Goal: Task Accomplishment & Management: Manage account settings

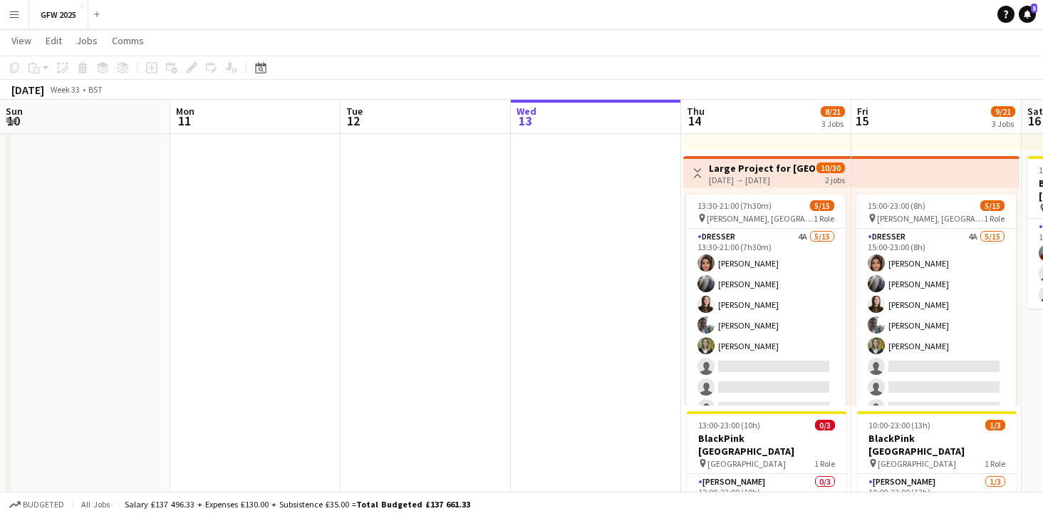
scroll to position [0, 340]
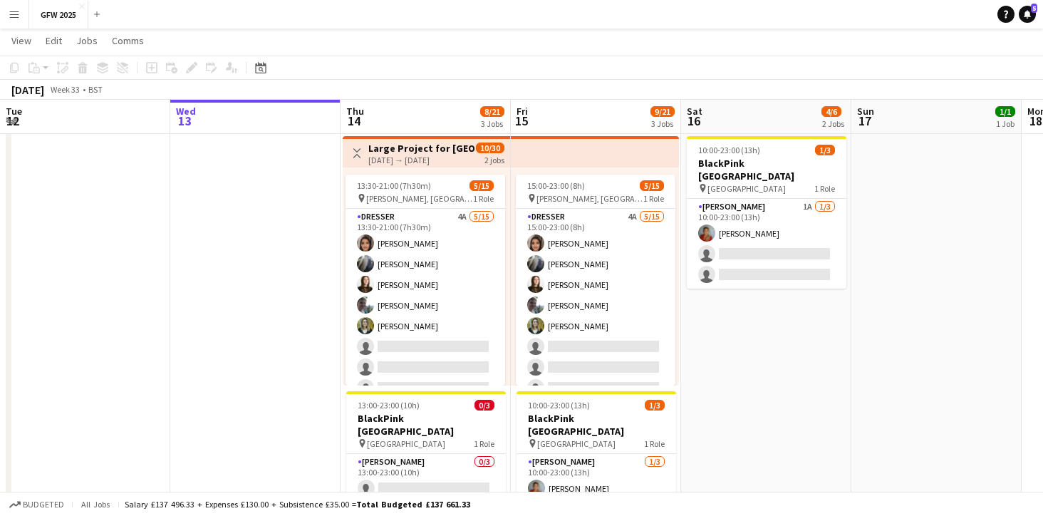
click at [491, 149] on span "10/30" at bounding box center [490, 147] width 28 height 11
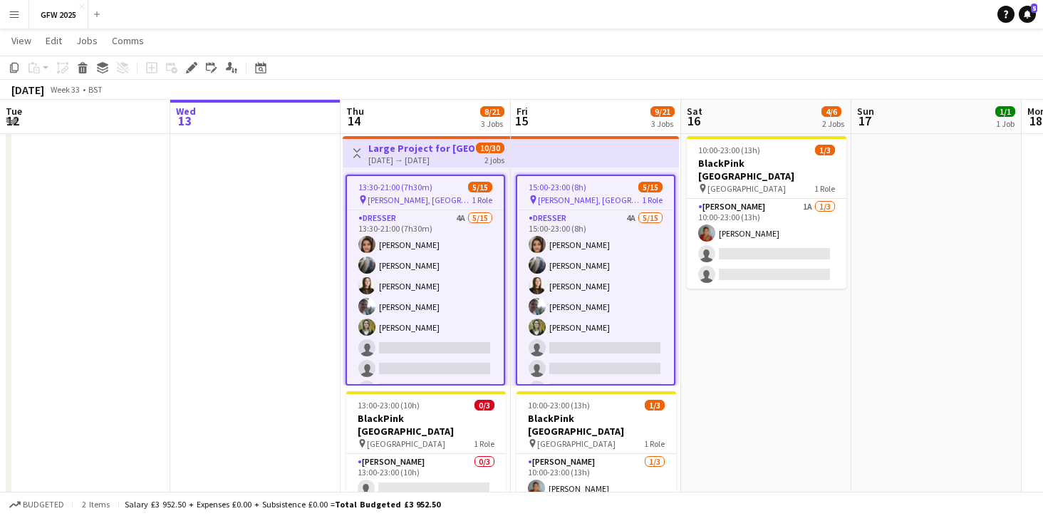
click at [491, 149] on span "10/30" at bounding box center [490, 147] width 28 height 11
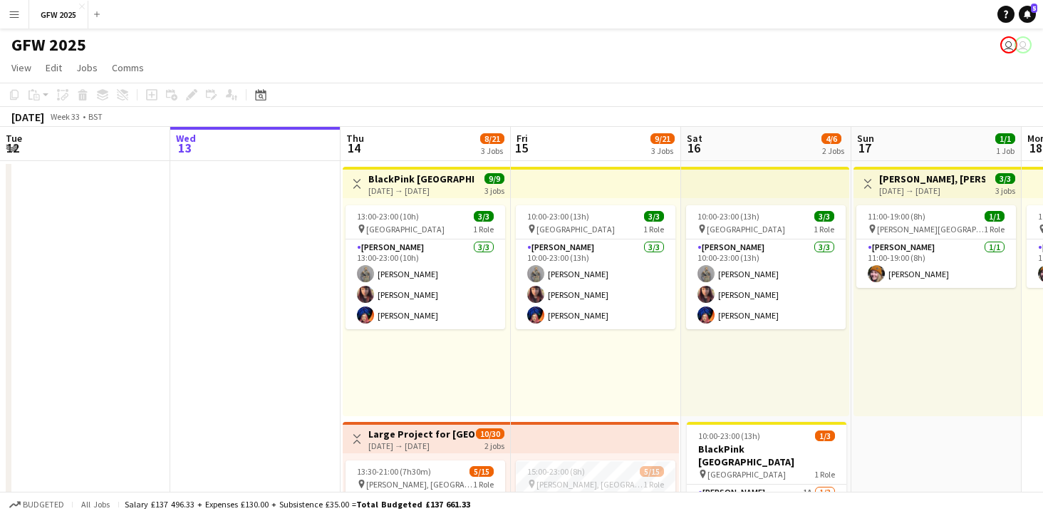
click at [10, 19] on app-icon "Menu" at bounding box center [14, 14] width 11 height 11
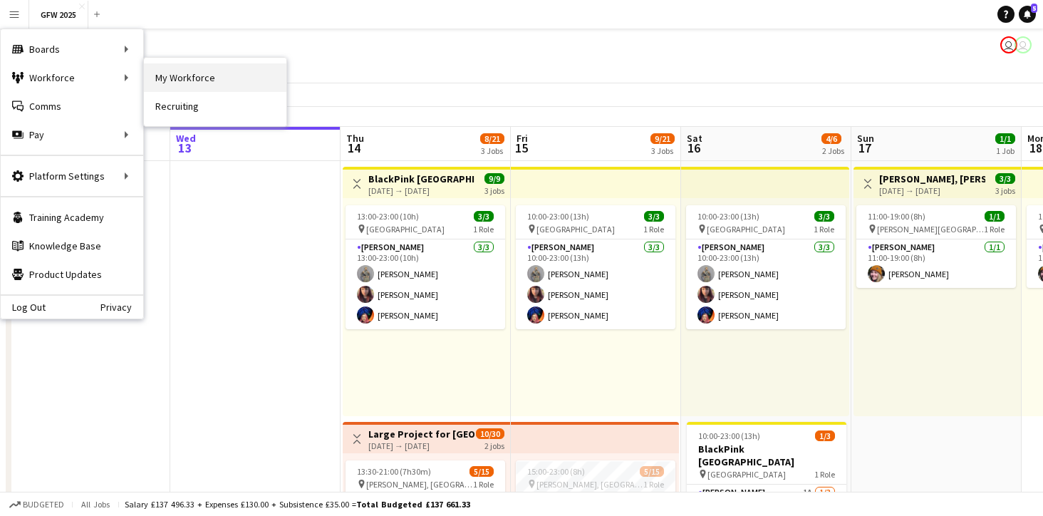
click at [207, 80] on link "My Workforce" at bounding box center [215, 77] width 142 height 28
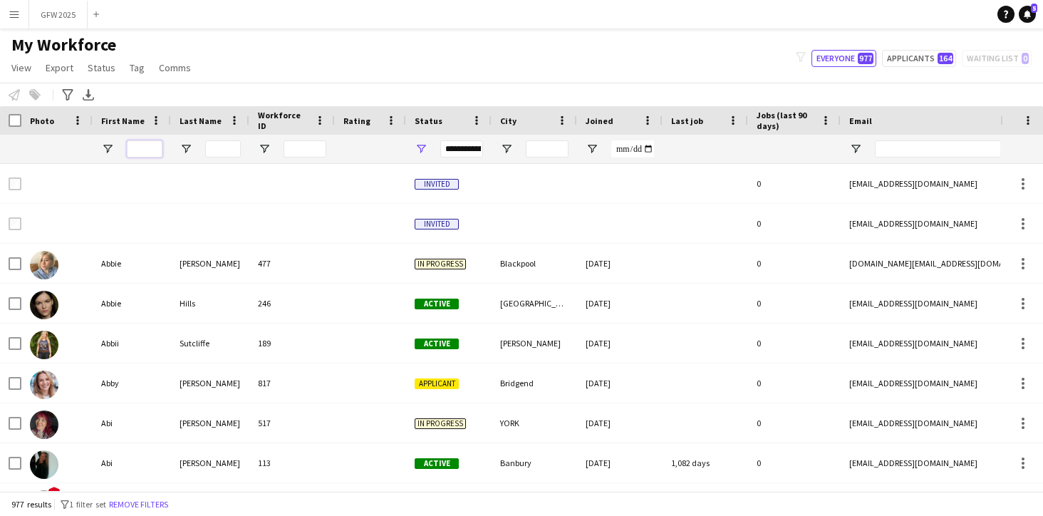
click at [147, 150] on input "First Name Filter Input" at bounding box center [145, 148] width 36 height 17
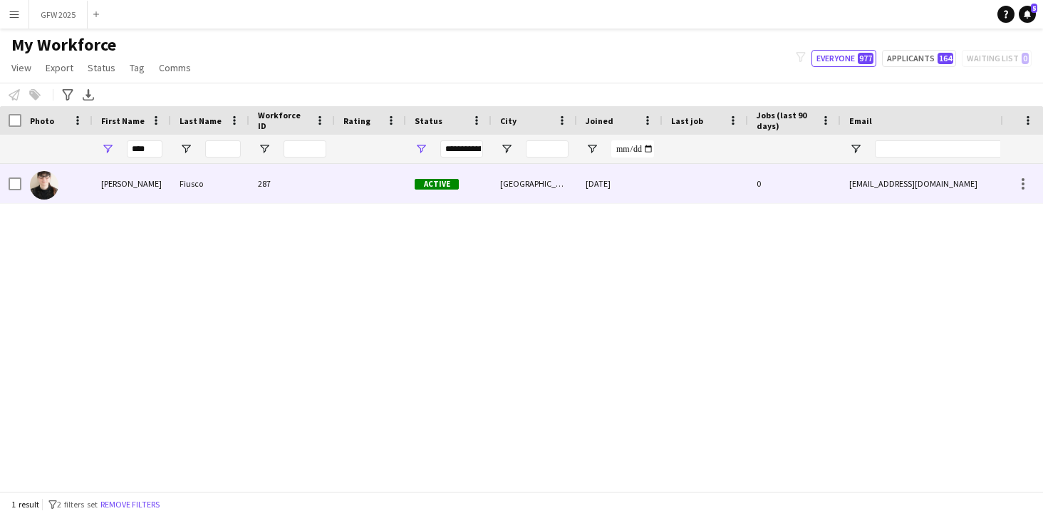
drag, startPoint x: 173, startPoint y: 170, endPoint x: 265, endPoint y: 192, distance: 94.5
click at [265, 192] on div "287" at bounding box center [291, 183] width 85 height 39
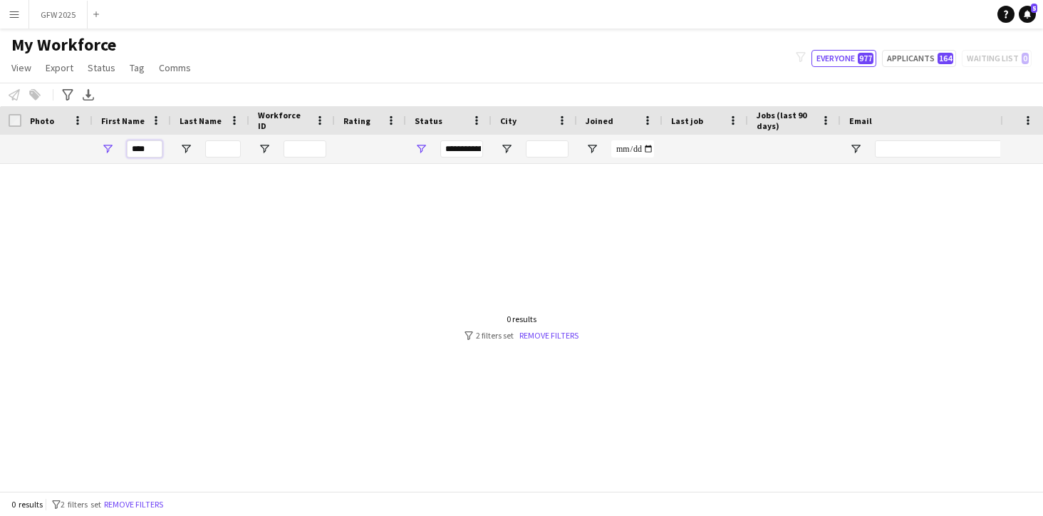
click at [156, 151] on input "****" at bounding box center [145, 148] width 36 height 17
type input "*"
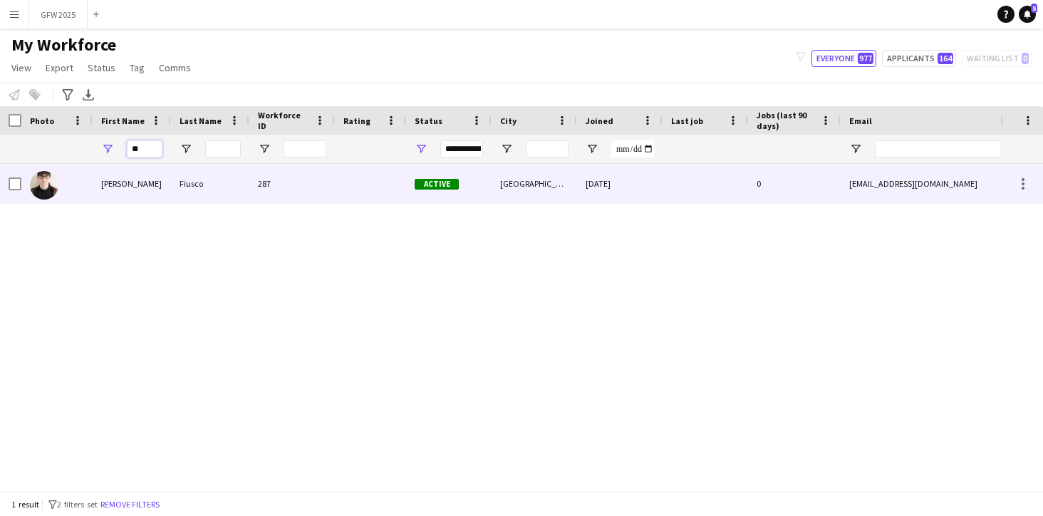
type input "**"
click at [90, 193] on div at bounding box center [56, 183] width 71 height 39
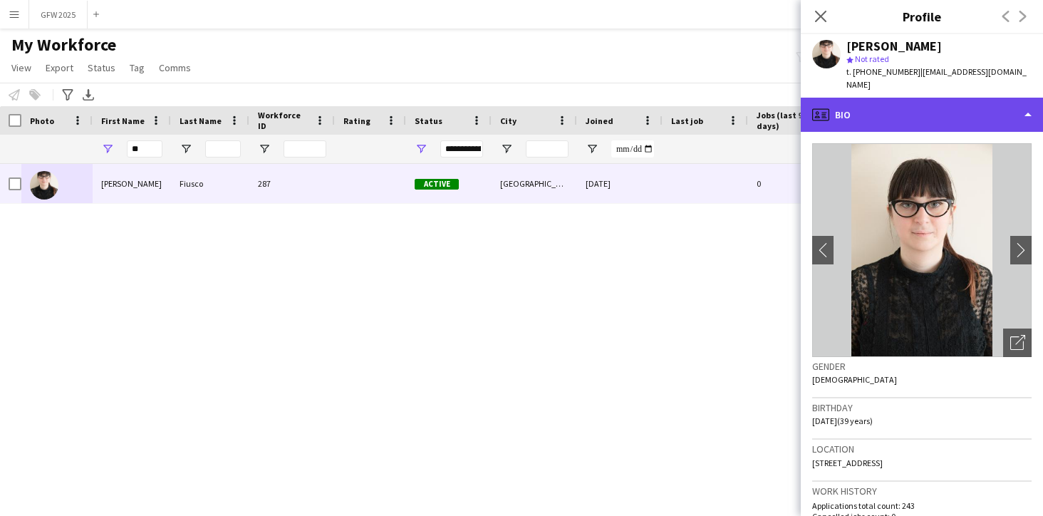
click at [1030, 98] on div "profile Bio" at bounding box center [922, 115] width 242 height 34
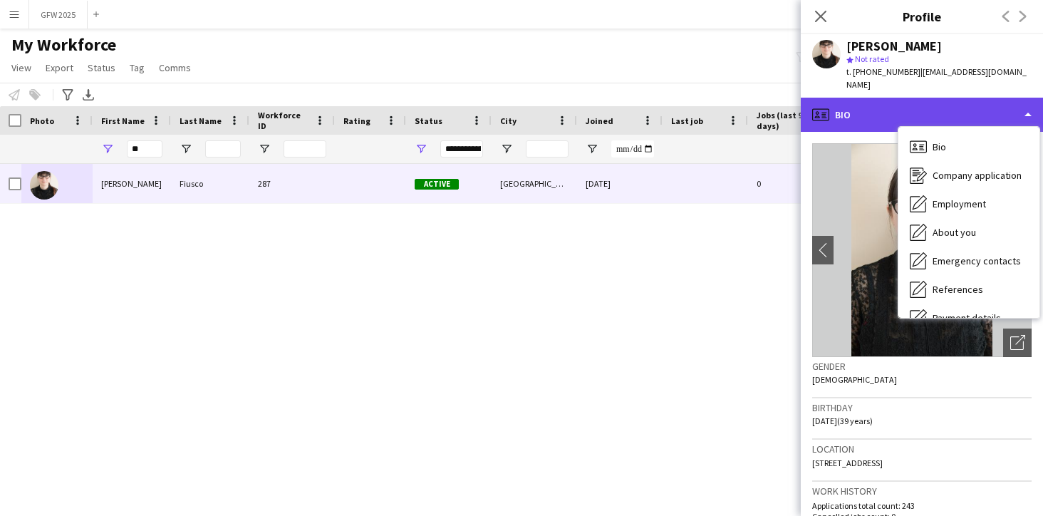
click at [1029, 98] on div "profile Bio" at bounding box center [922, 115] width 242 height 34
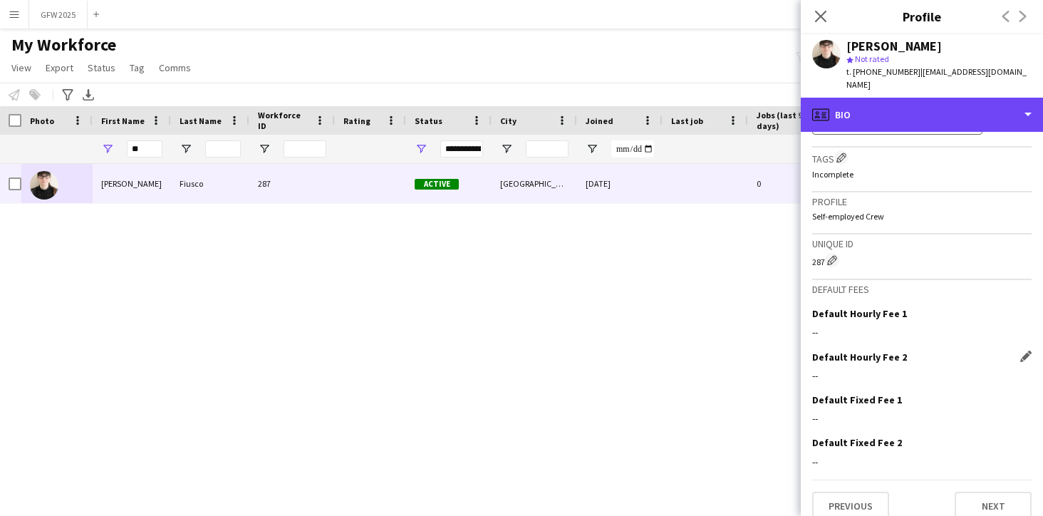
scroll to position [613, 0]
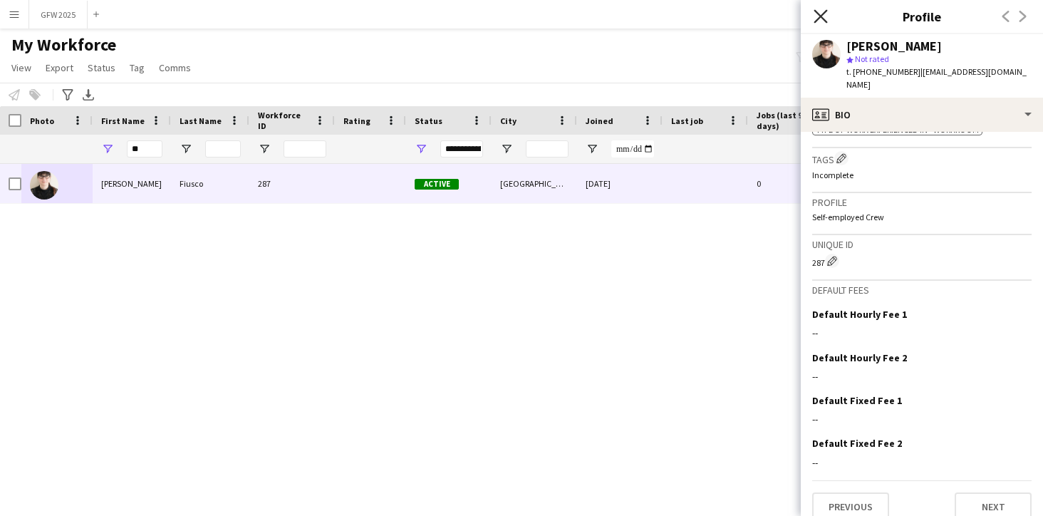
click at [823, 14] on icon at bounding box center [820, 16] width 14 height 14
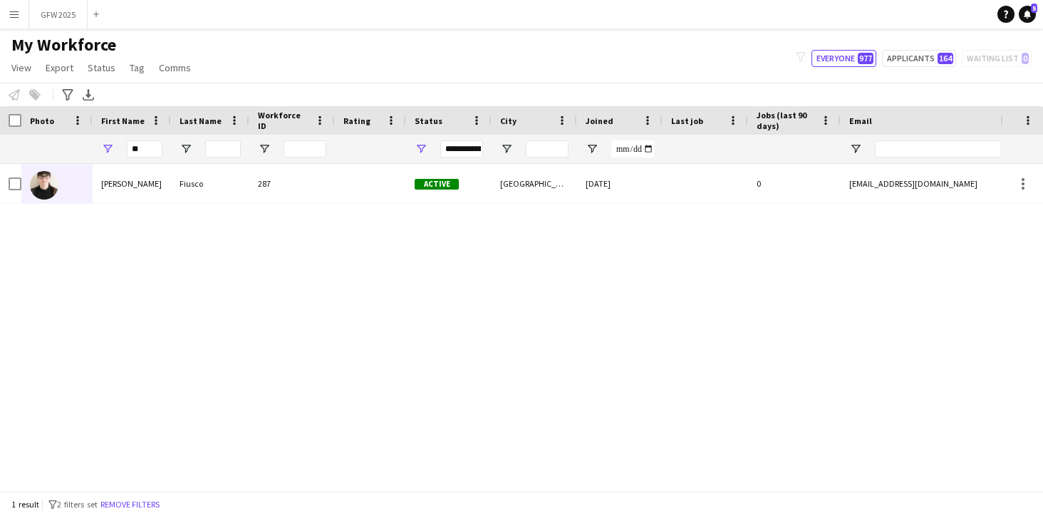
click at [19, 14] on button "Menu" at bounding box center [14, 14] width 28 height 28
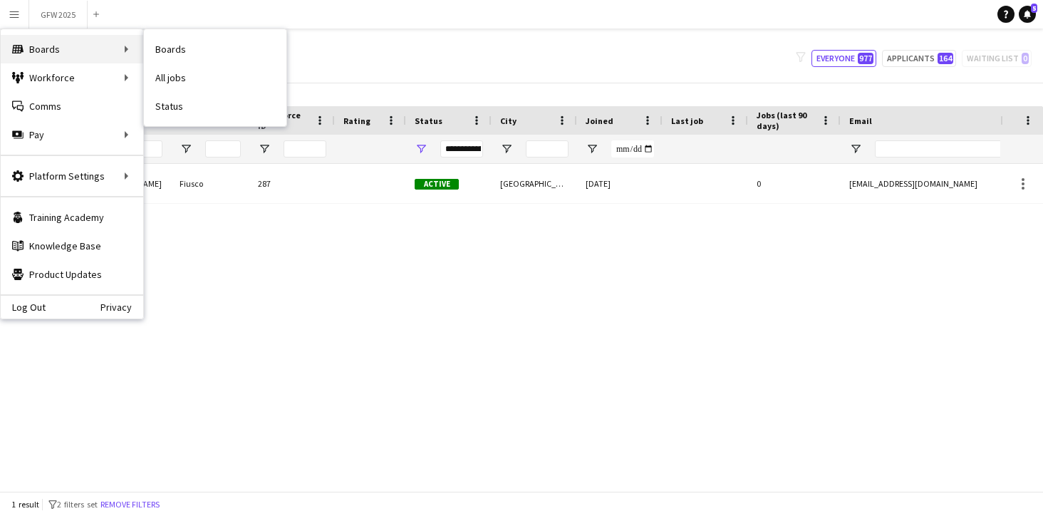
click at [56, 48] on div "Boards Boards" at bounding box center [72, 49] width 142 height 28
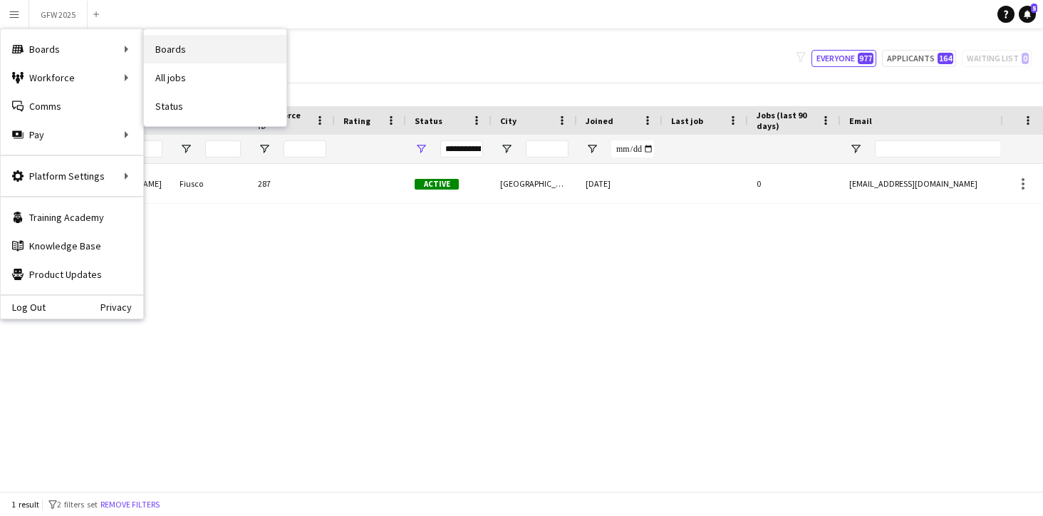
click at [190, 47] on link "Boards" at bounding box center [215, 49] width 142 height 28
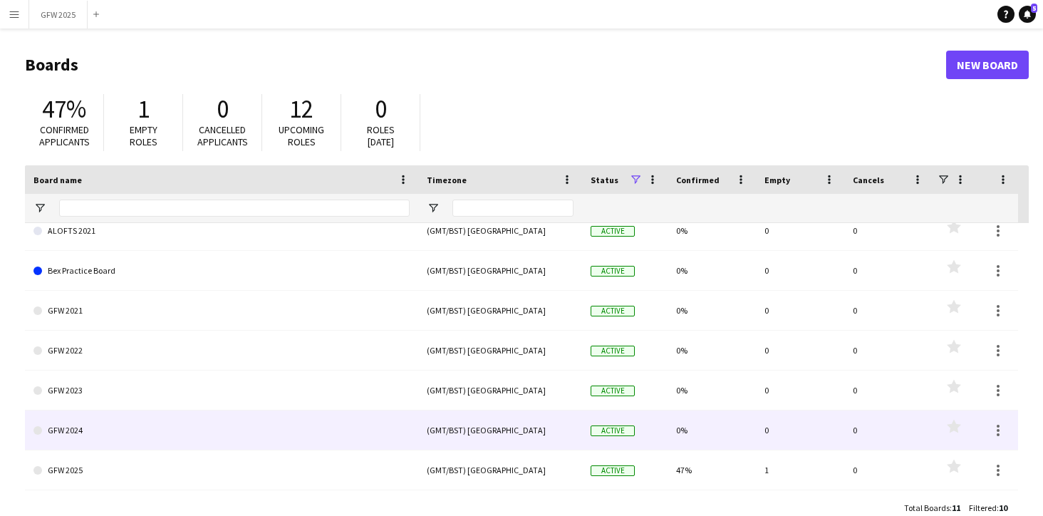
scroll to position [61, 0]
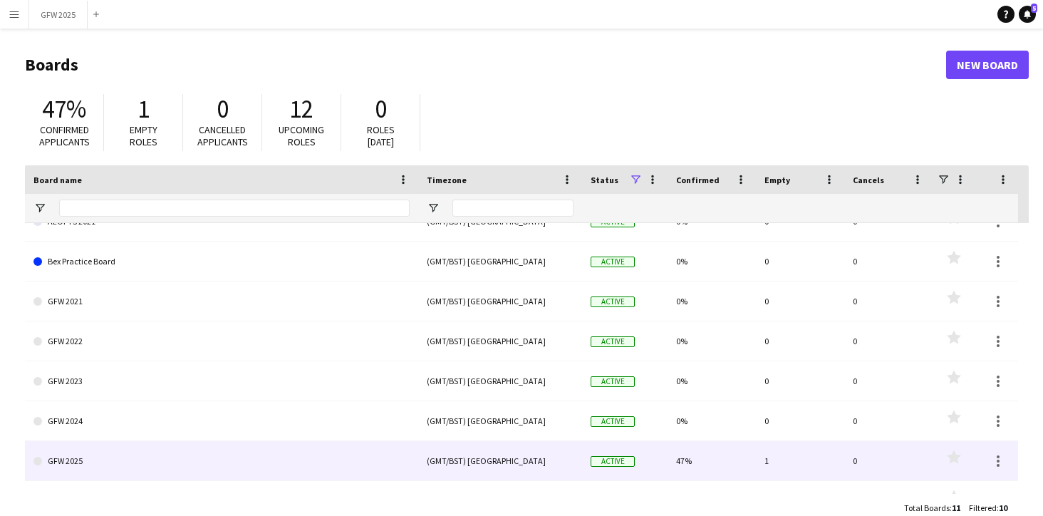
click at [269, 464] on link "GFW 2025" at bounding box center [221, 461] width 376 height 40
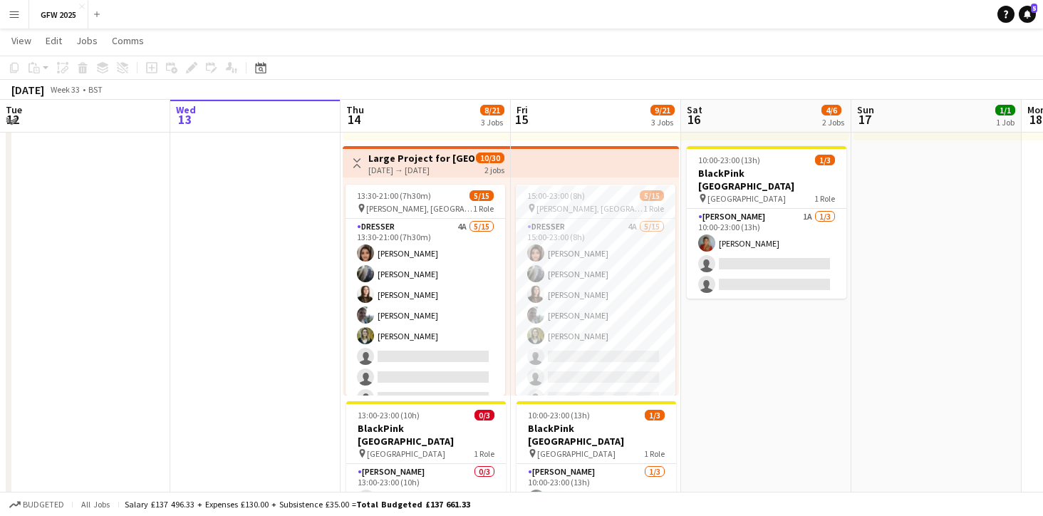
scroll to position [276, 0]
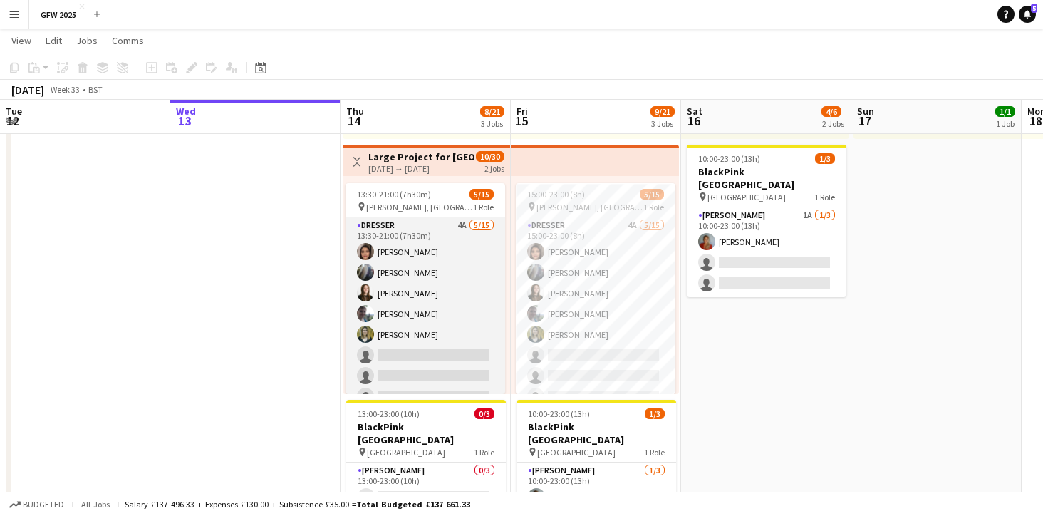
click at [434, 356] on app-card-role "Dresser 4A [DATE] 13:30-21:00 (7h30m) [PERSON_NAME] [PERSON_NAME] [PERSON_NAME]…" at bounding box center [425, 386] width 160 height 338
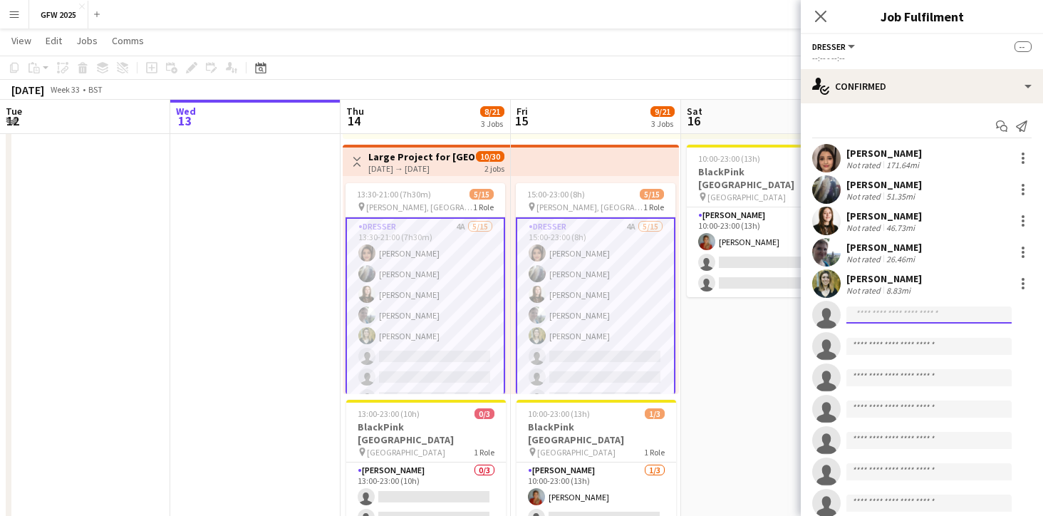
click at [893, 316] on input at bounding box center [928, 314] width 165 height 17
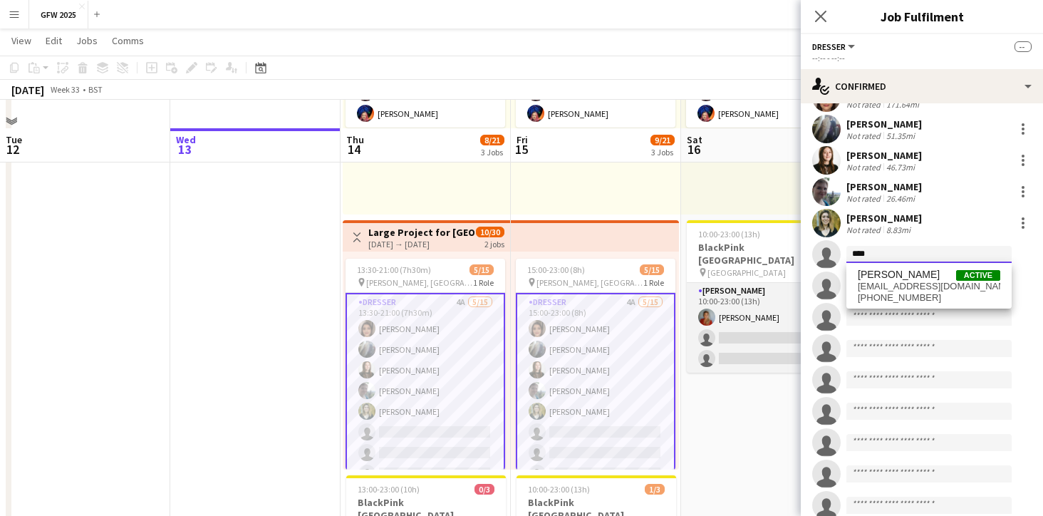
scroll to position [231, 0]
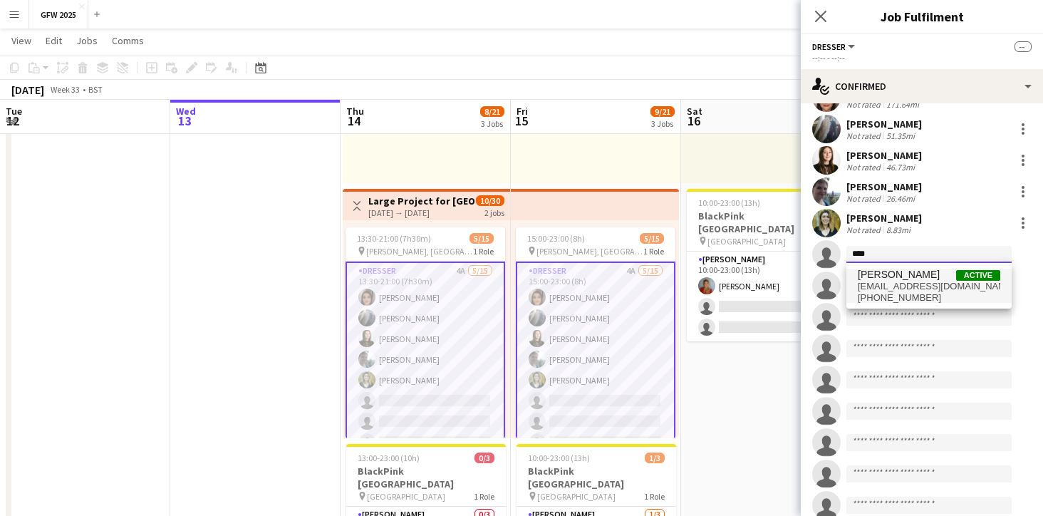
type input "****"
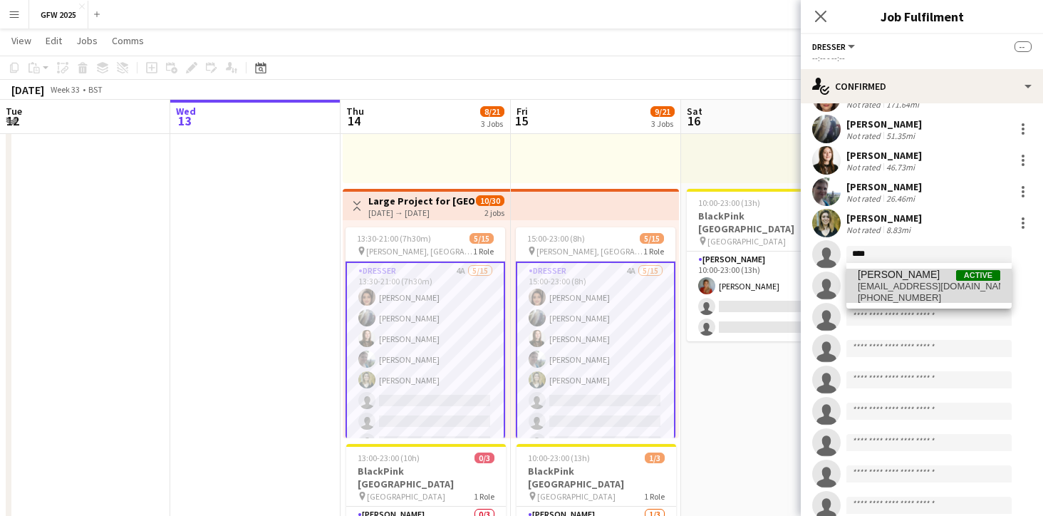
click at [905, 282] on span "[EMAIL_ADDRESS][DOMAIN_NAME]" at bounding box center [929, 286] width 142 height 11
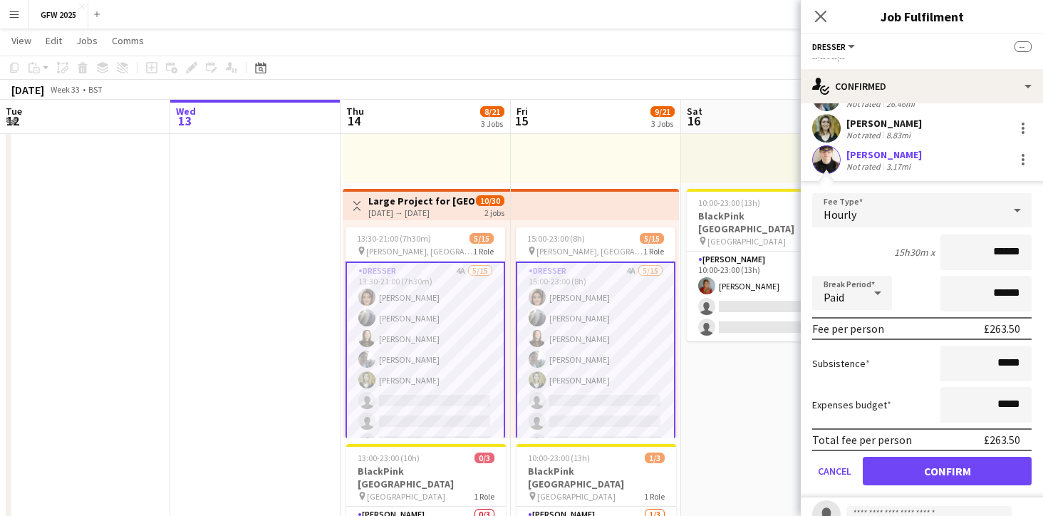
scroll to position [158, 0]
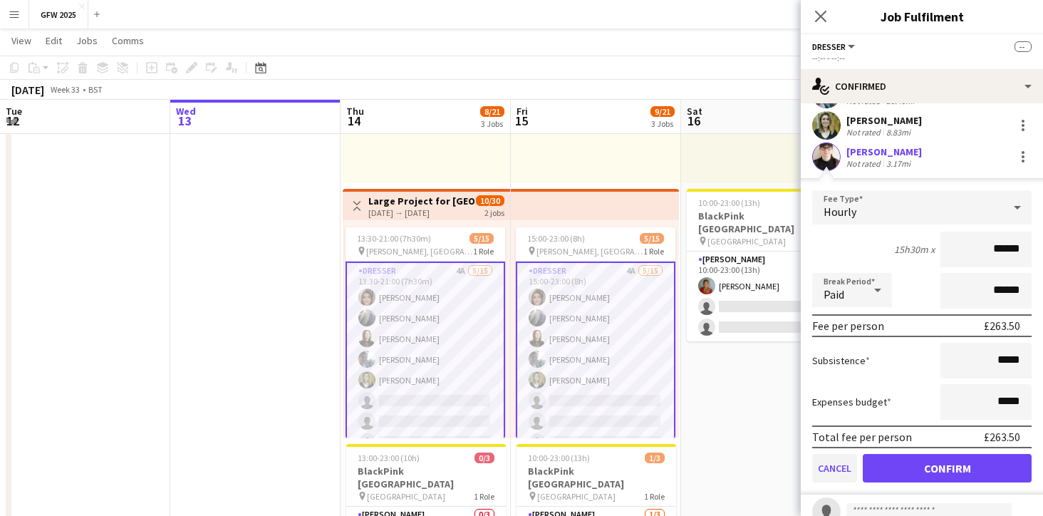
click at [834, 471] on button "Cancel" at bounding box center [834, 468] width 45 height 28
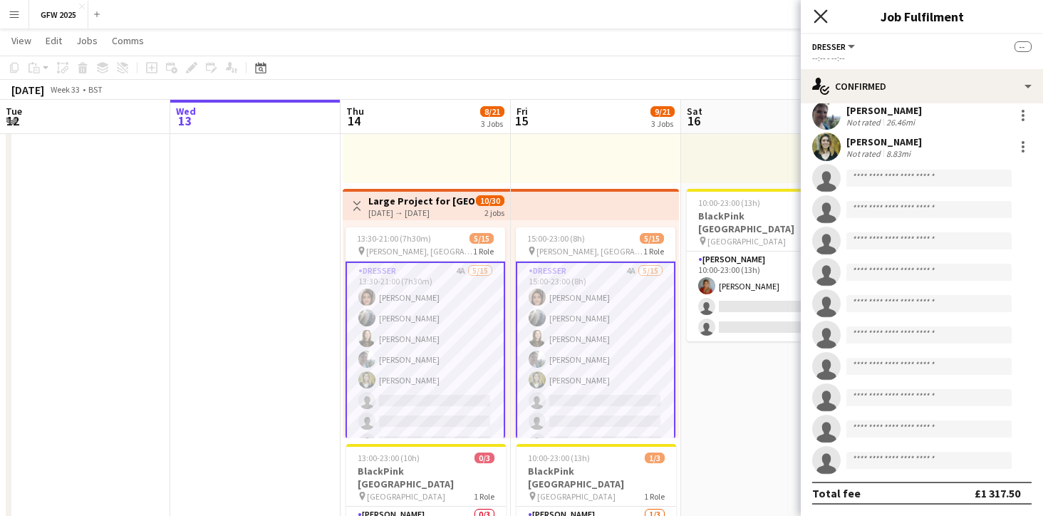
click at [823, 18] on icon "Close pop-in" at bounding box center [820, 16] width 14 height 14
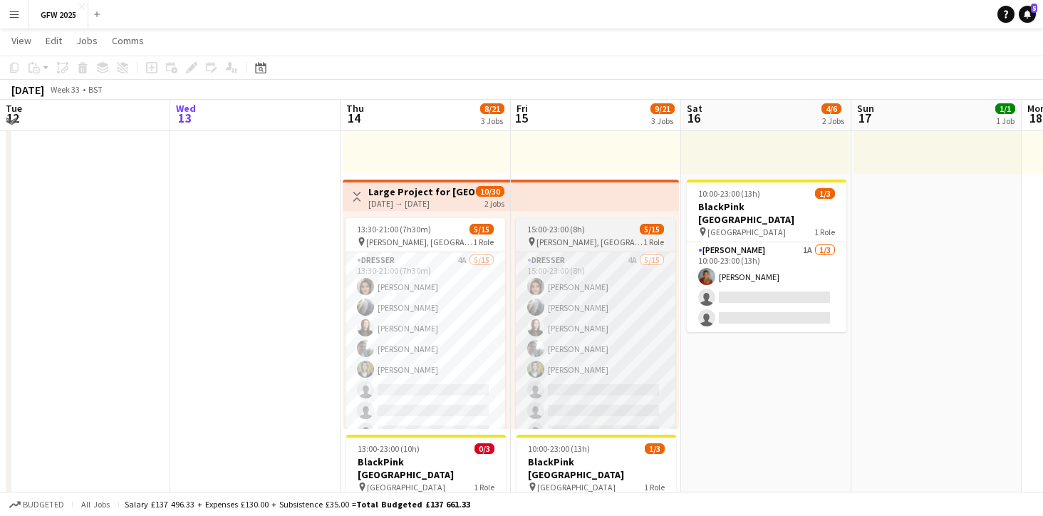
scroll to position [241, 0]
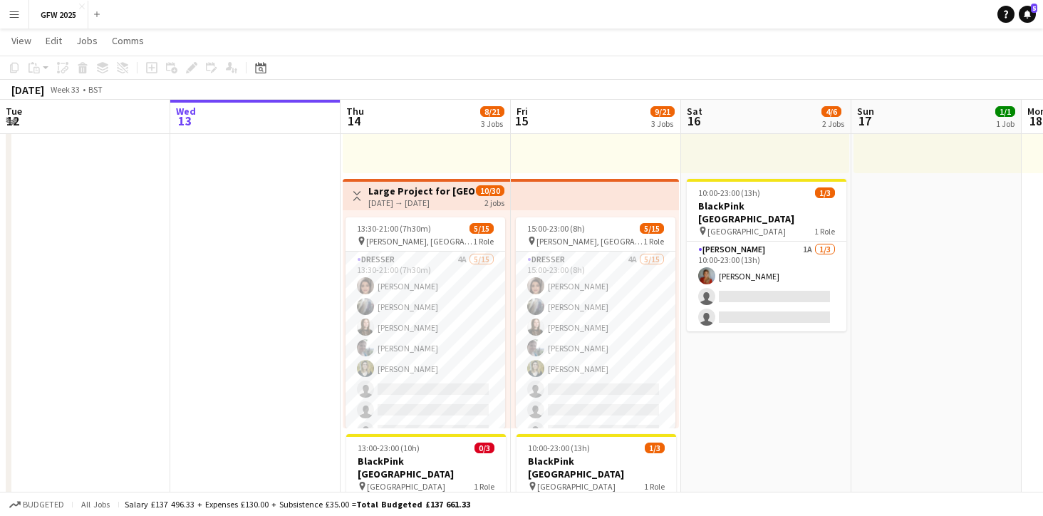
click at [276, 358] on app-date-cell at bounding box center [255, 260] width 170 height 685
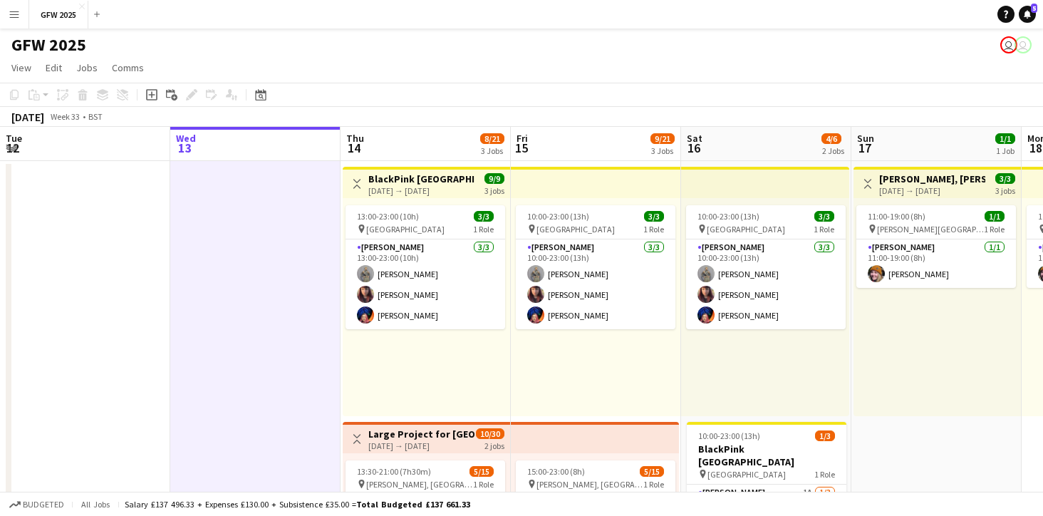
scroll to position [0, 0]
